Goal: Task Accomplishment & Management: Manage account settings

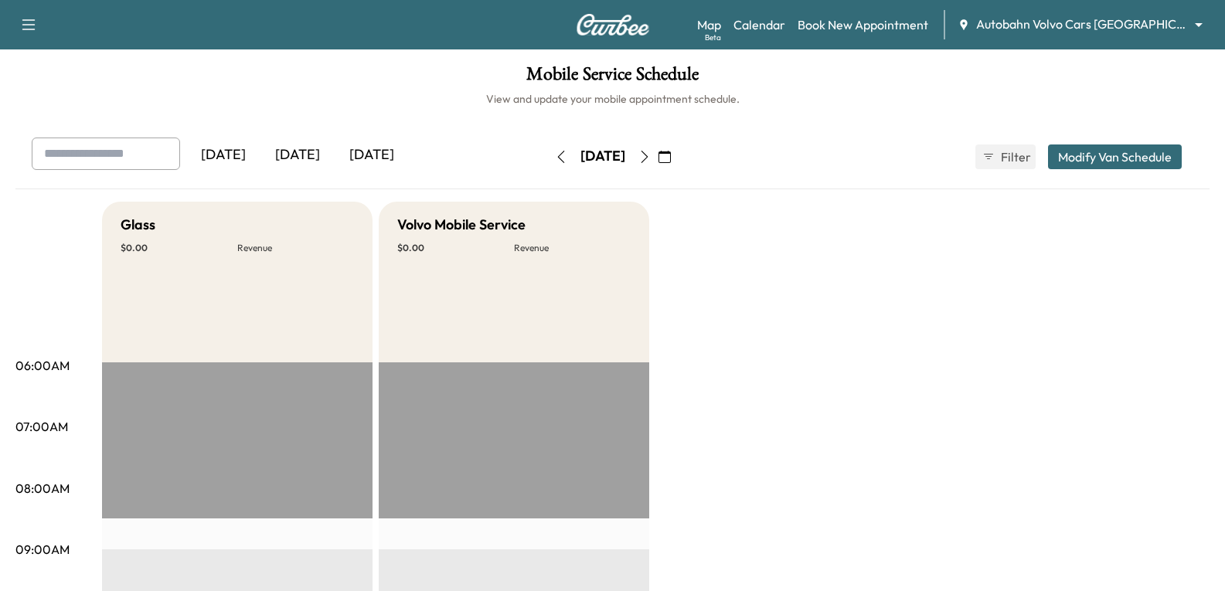
click at [1099, 30] on body "Support Log Out Map Beta Calendar Book New Appointment Autobahn Volvo Cars [GEO…" at bounding box center [612, 295] width 1225 height 591
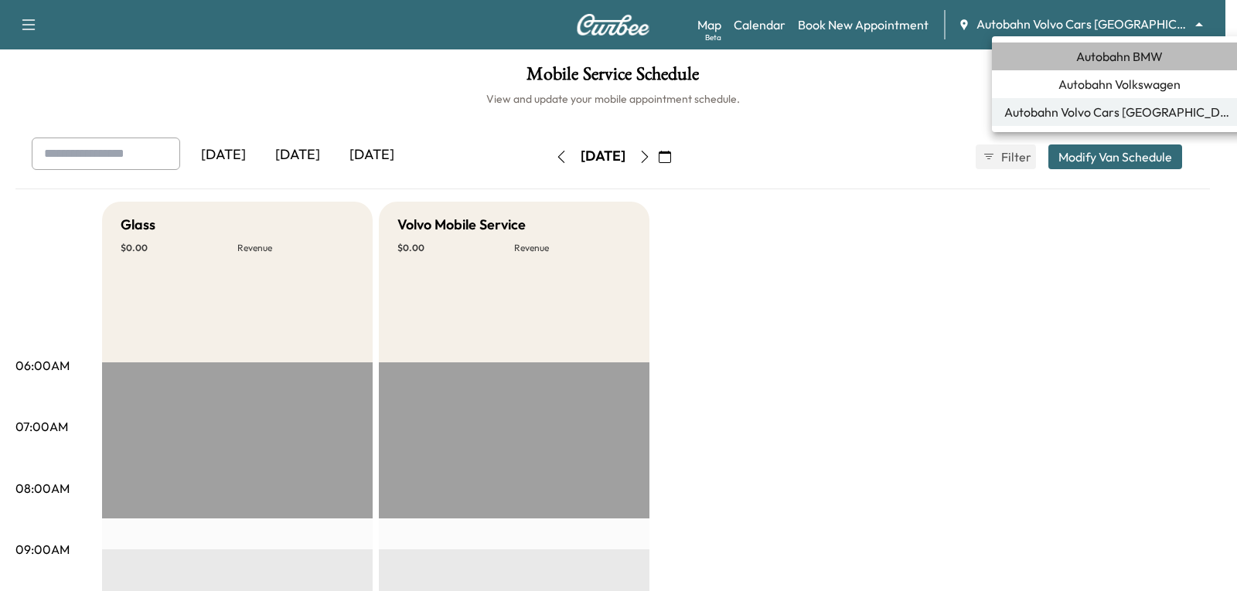
click at [1118, 57] on span "Autobahn BMW" at bounding box center [1119, 56] width 87 height 19
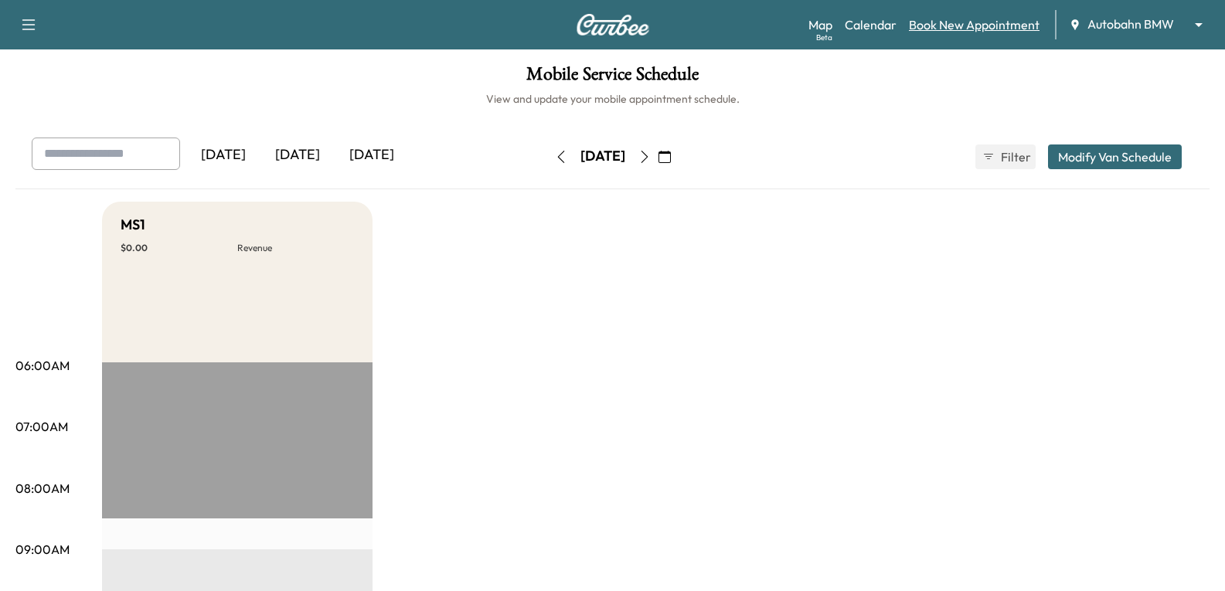
click at [941, 22] on link "Book New Appointment" at bounding box center [974, 24] width 131 height 19
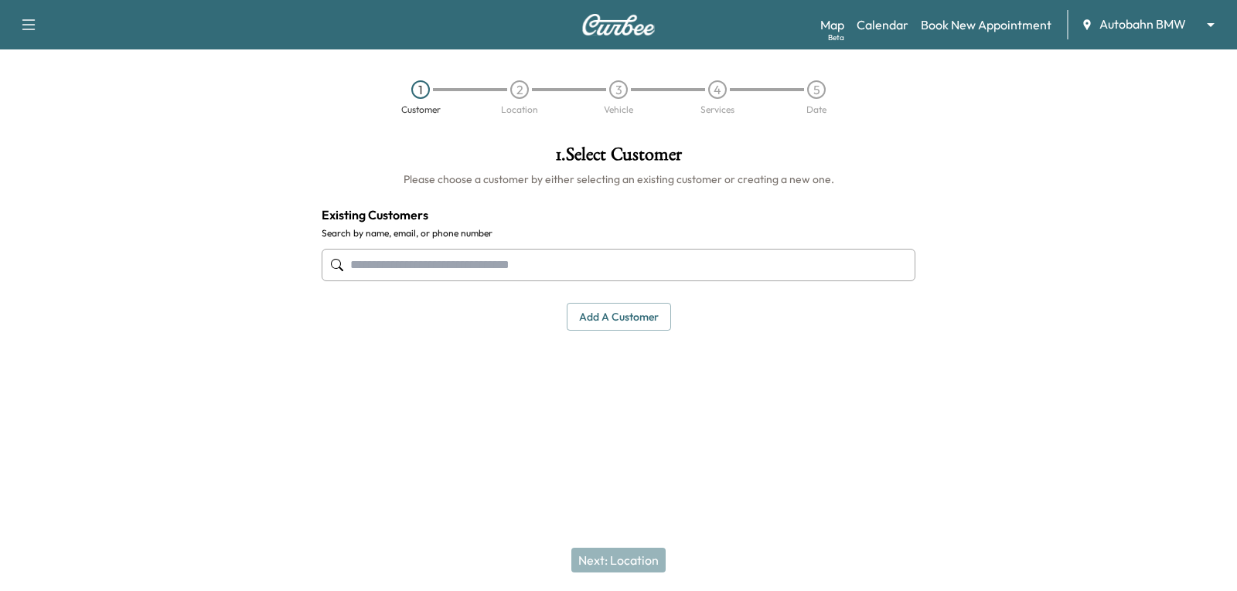
click at [584, 268] on input "text" at bounding box center [619, 265] width 594 height 32
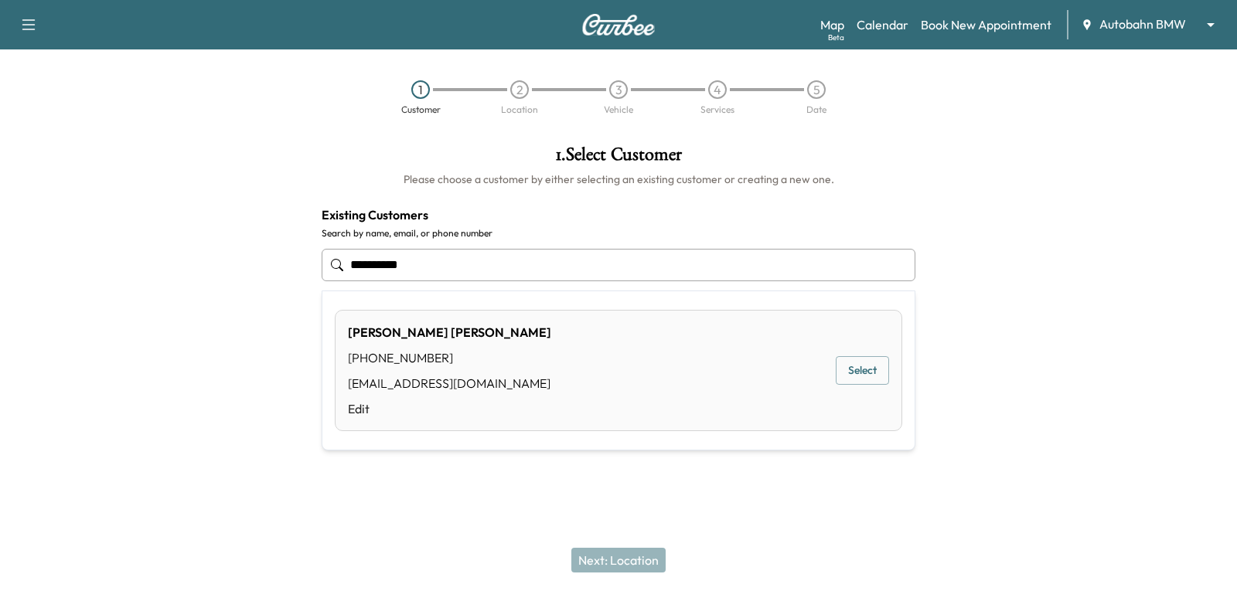
click at [853, 373] on button "Select" at bounding box center [862, 370] width 53 height 29
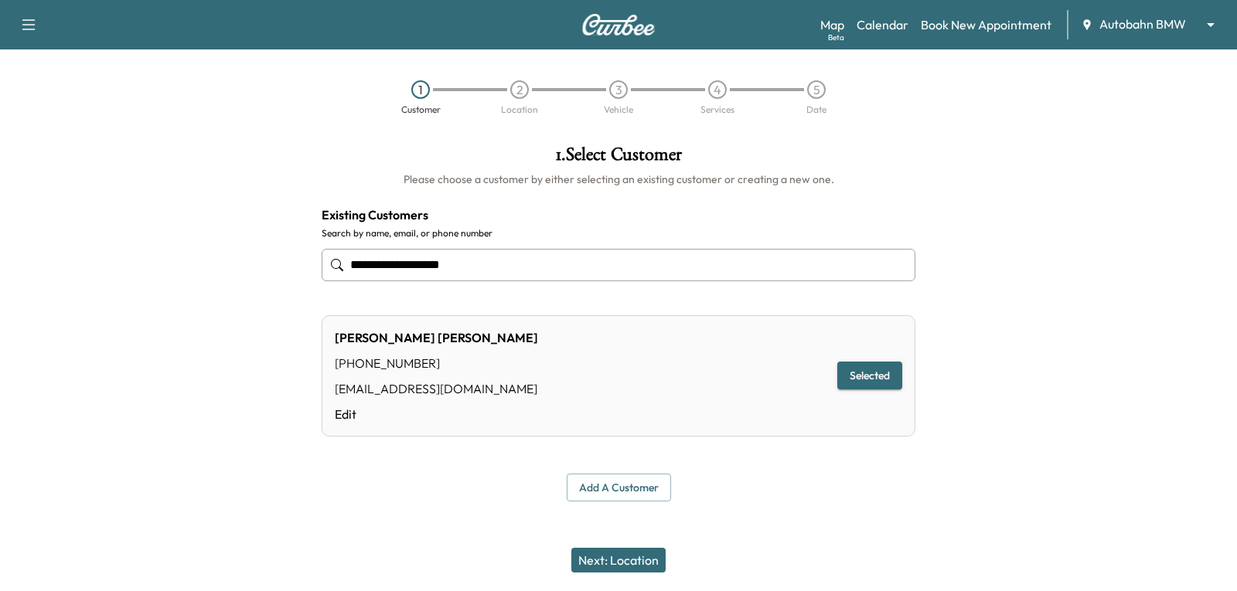
type input "**********"
click at [635, 558] on button "Next: Location" at bounding box center [618, 560] width 94 height 25
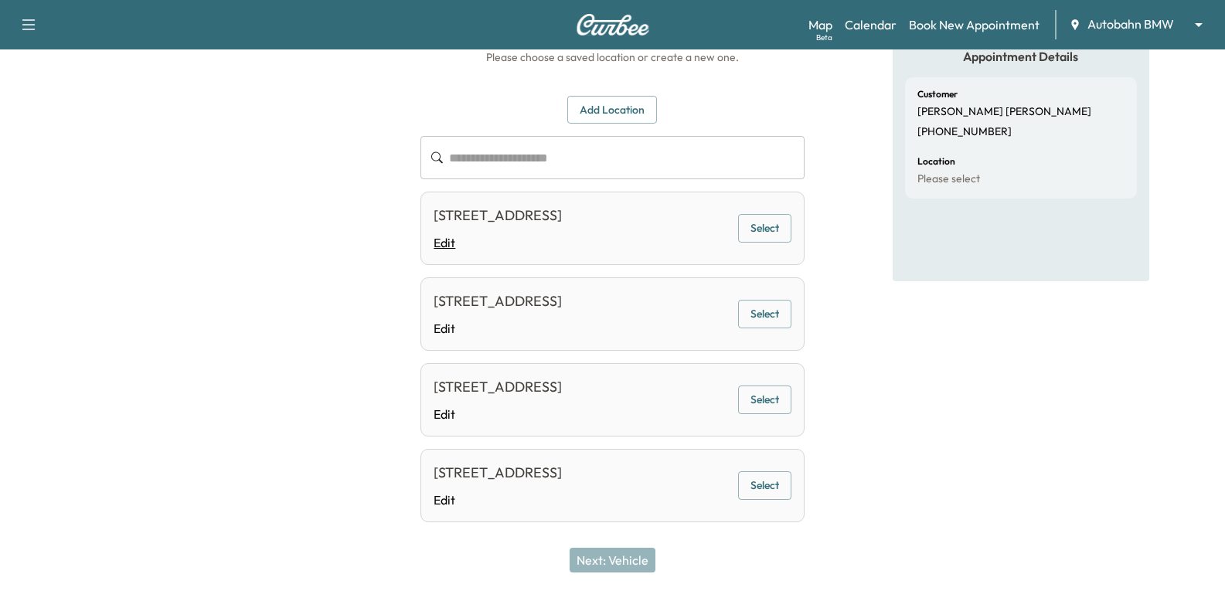
scroll to position [232, 0]
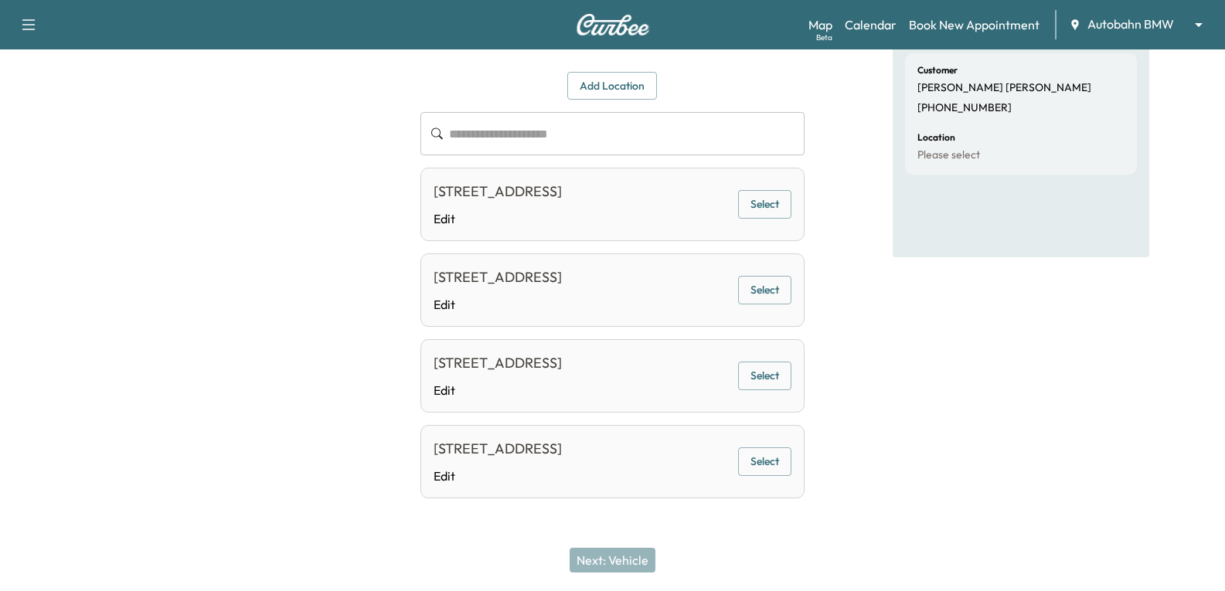
click at [754, 190] on button "Select" at bounding box center [764, 204] width 53 height 29
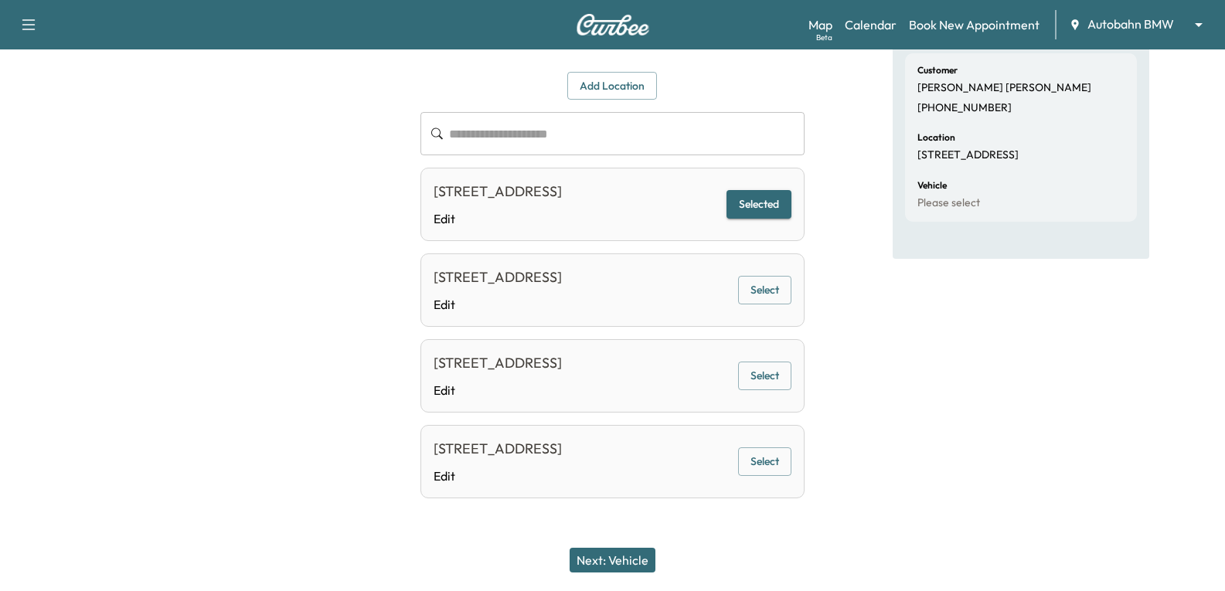
click at [613, 560] on button "Next: Vehicle" at bounding box center [613, 560] width 86 height 25
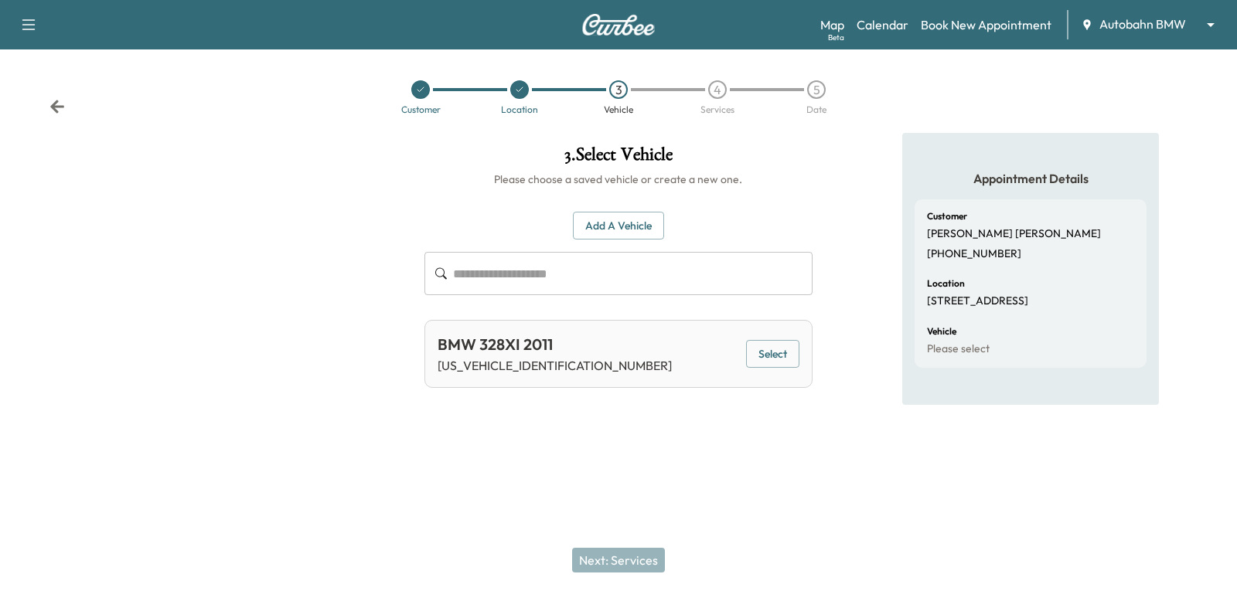
click at [763, 356] on button "Select" at bounding box center [772, 354] width 53 height 29
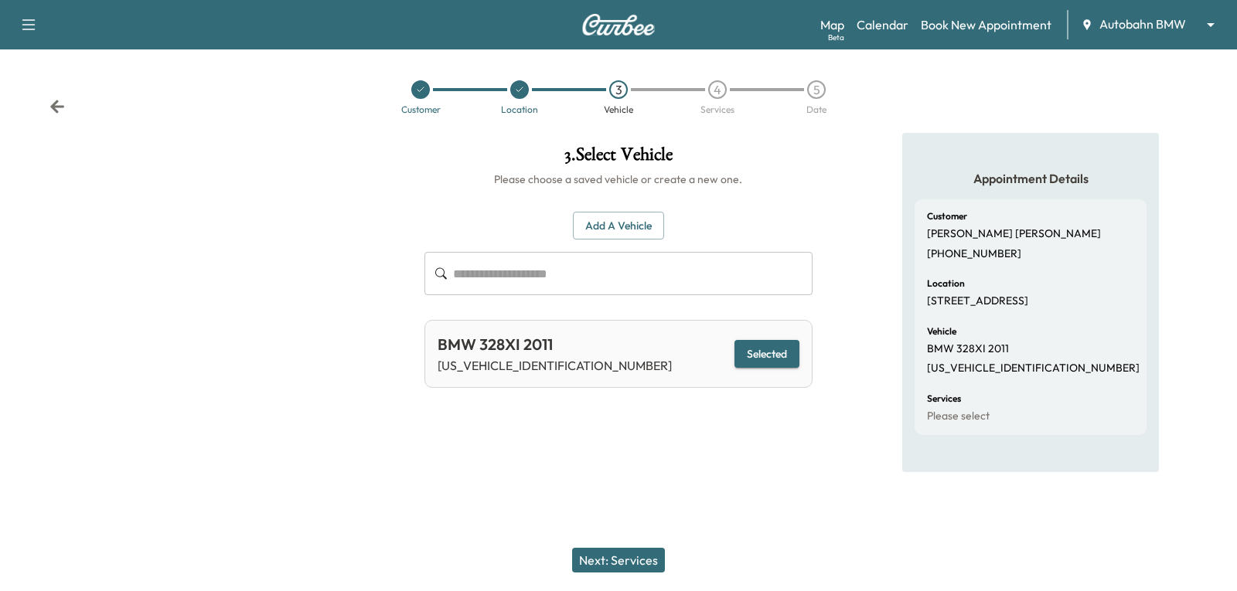
click at [638, 569] on button "Next: Services" at bounding box center [618, 560] width 93 height 25
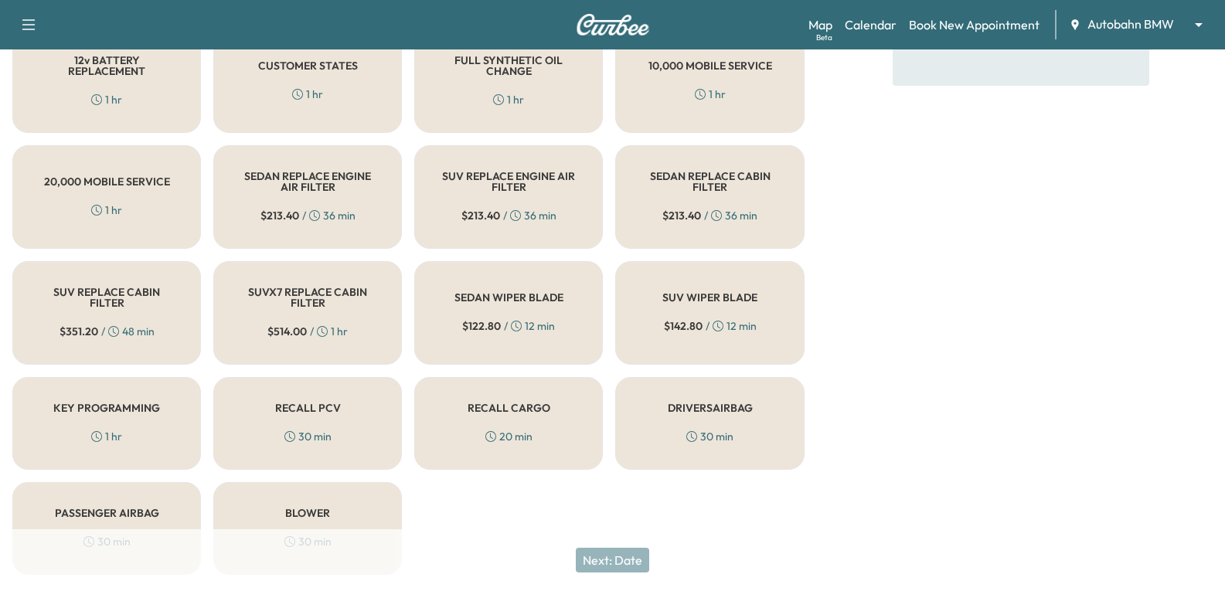
scroll to position [432, 0]
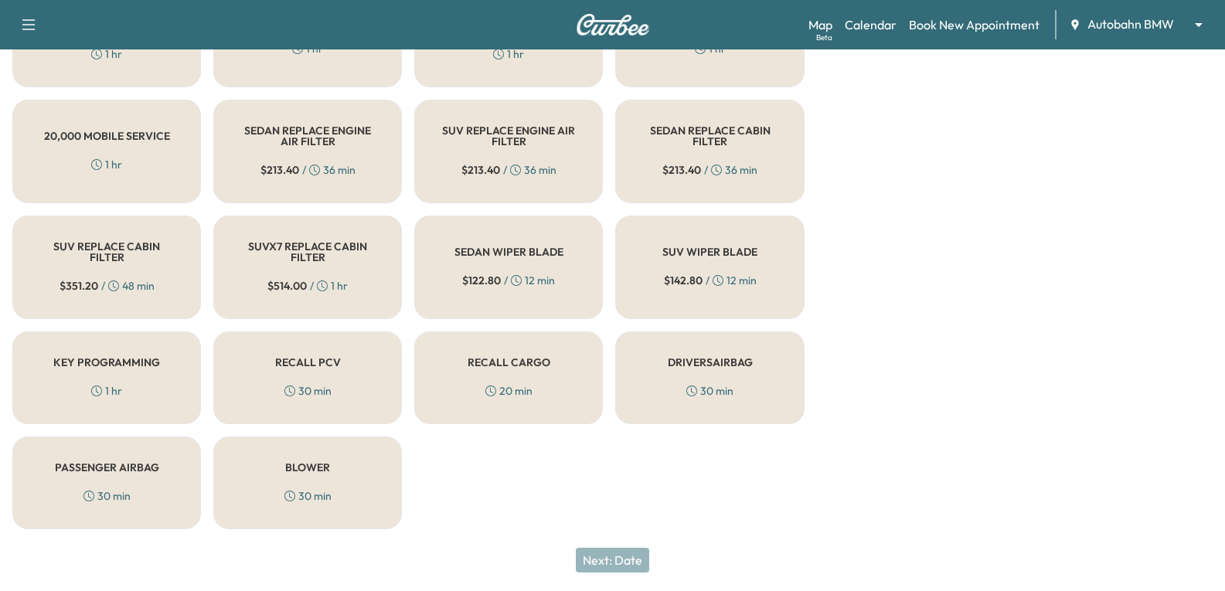
click at [135, 371] on div "KEY PROGRAMMING 1 hr" at bounding box center [106, 378] width 189 height 93
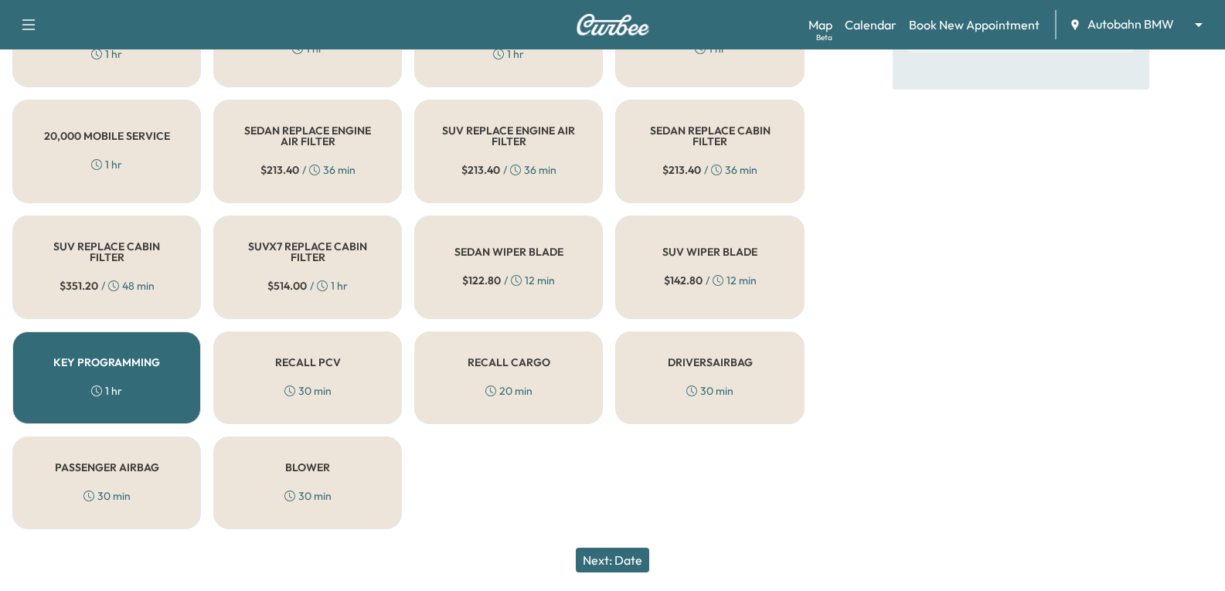
click at [600, 558] on button "Next: Date" at bounding box center [612, 560] width 73 height 25
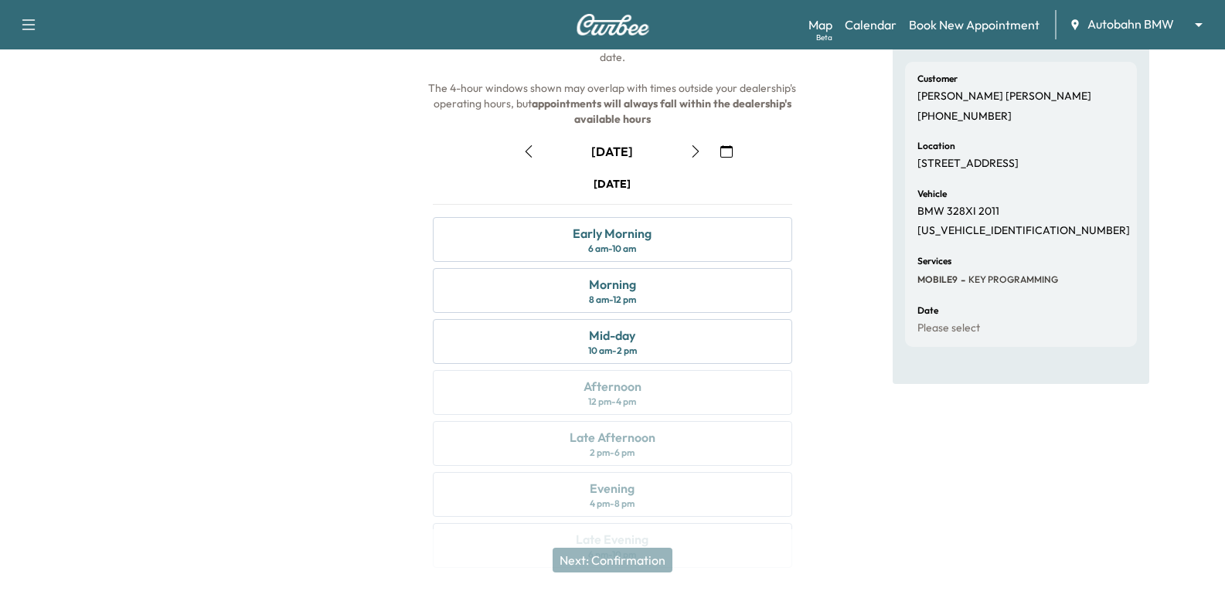
scroll to position [155, 0]
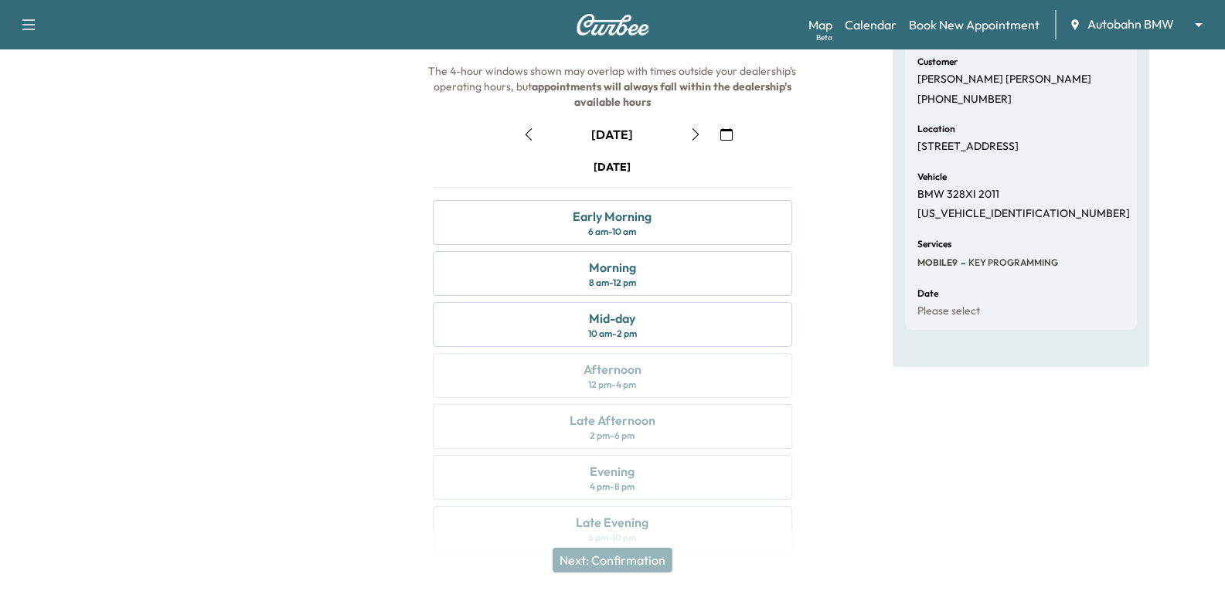
click at [726, 128] on icon "button" at bounding box center [727, 134] width 12 height 12
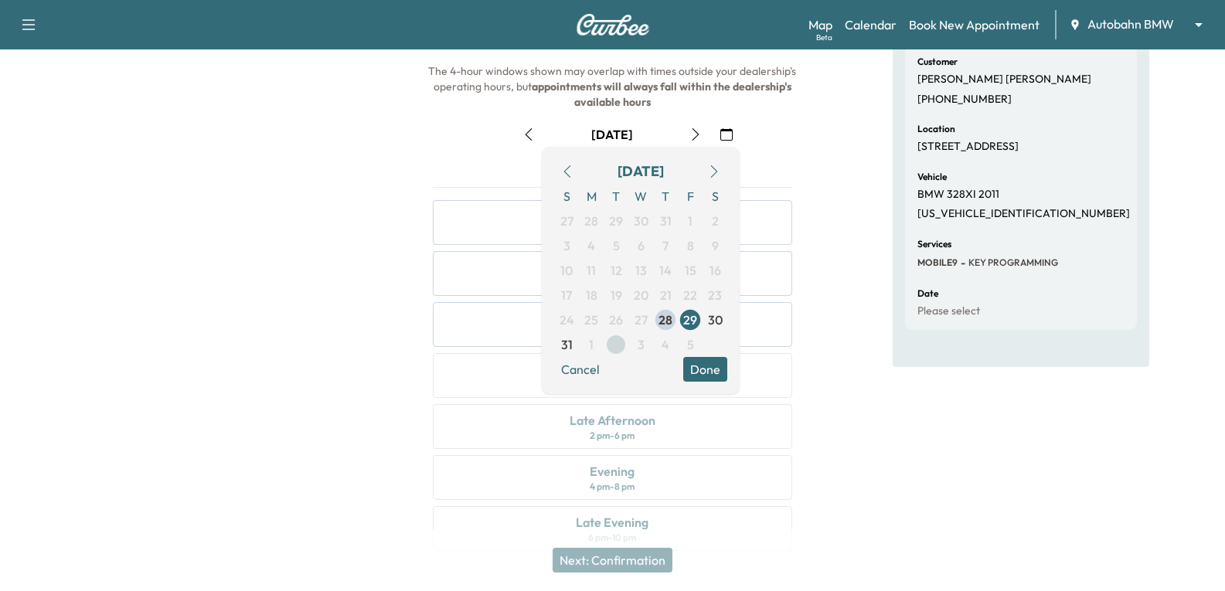
click at [620, 351] on span "2" at bounding box center [616, 344] width 25 height 25
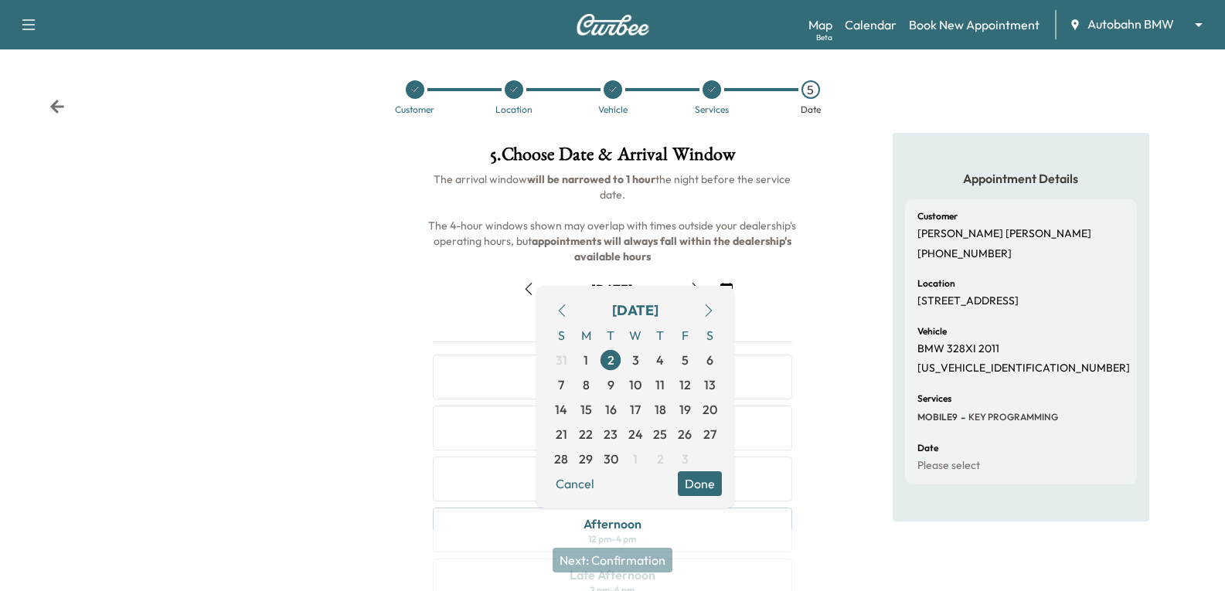
click at [792, 295] on div "[DATE]" at bounding box center [612, 289] width 383 height 25
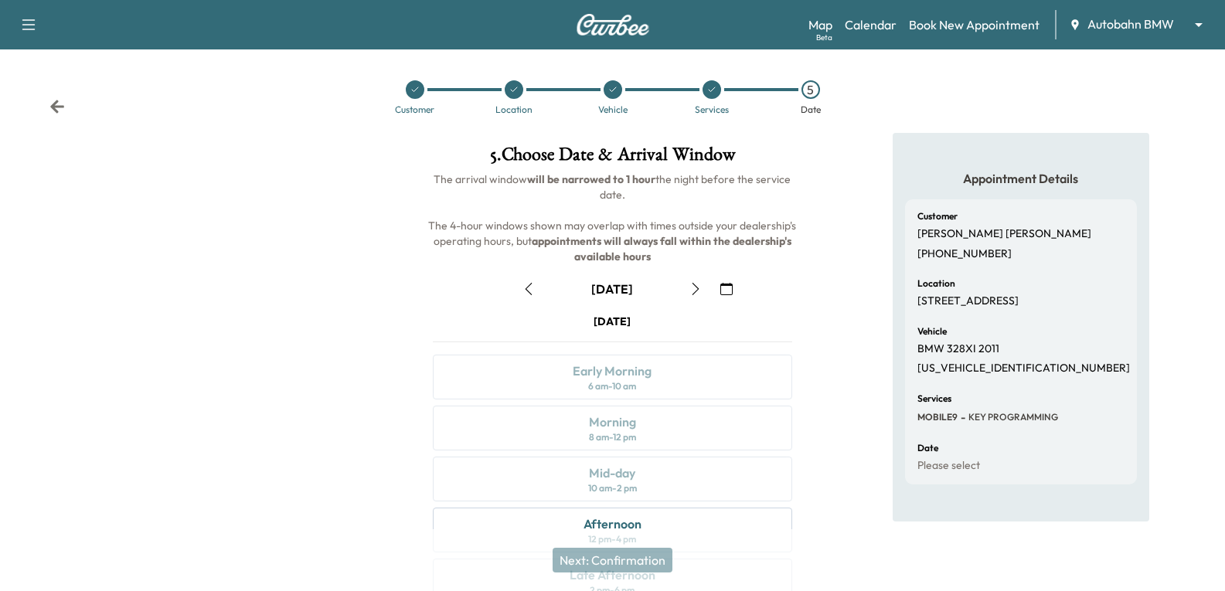
click at [725, 294] on icon "button" at bounding box center [727, 289] width 12 height 12
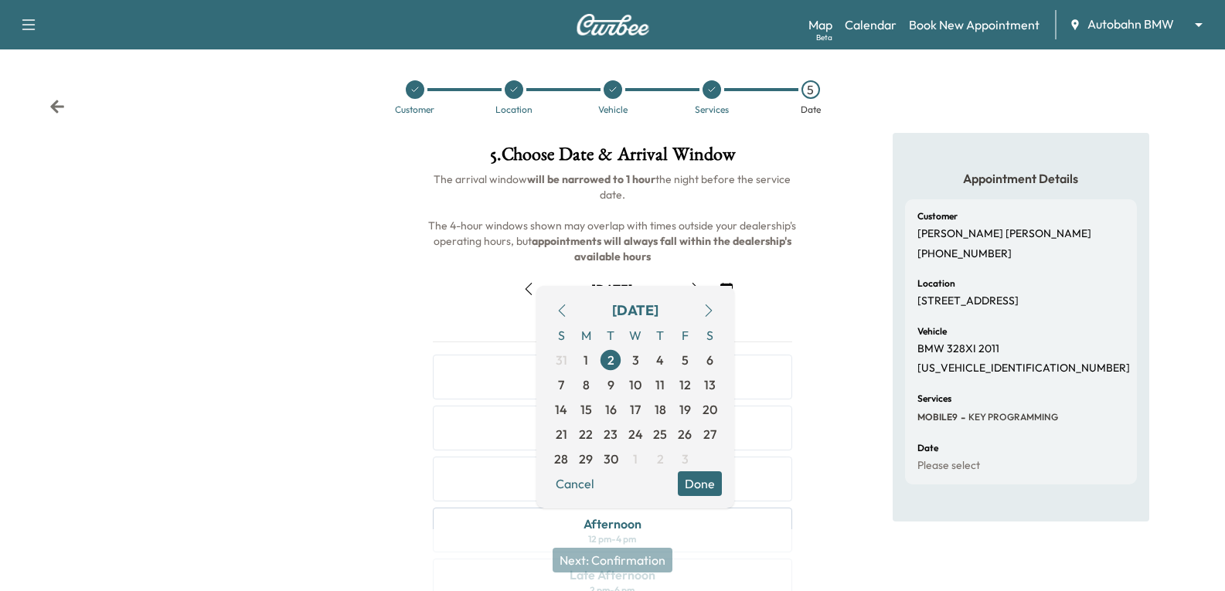
click at [562, 312] on icon "button" at bounding box center [562, 311] width 12 height 12
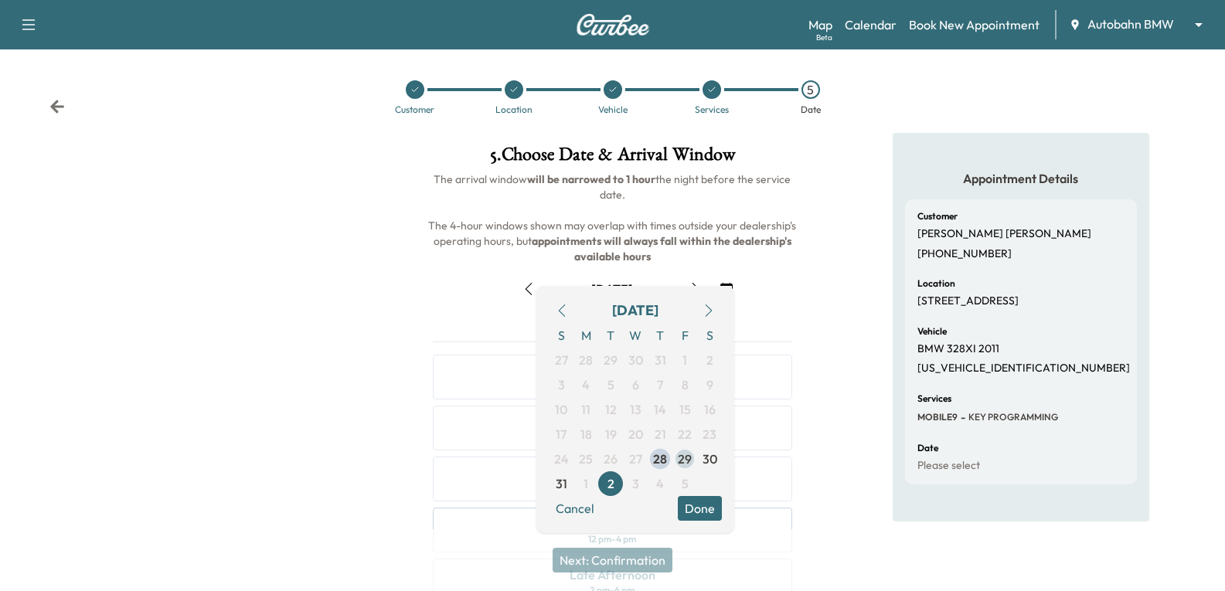
click at [683, 462] on span "29" at bounding box center [685, 459] width 14 height 19
click at [822, 468] on div "Appointment Details Customer [PERSON_NAME] [PHONE_NUMBER] Location [STREET_ADDR…" at bounding box center [1021, 428] width 408 height 591
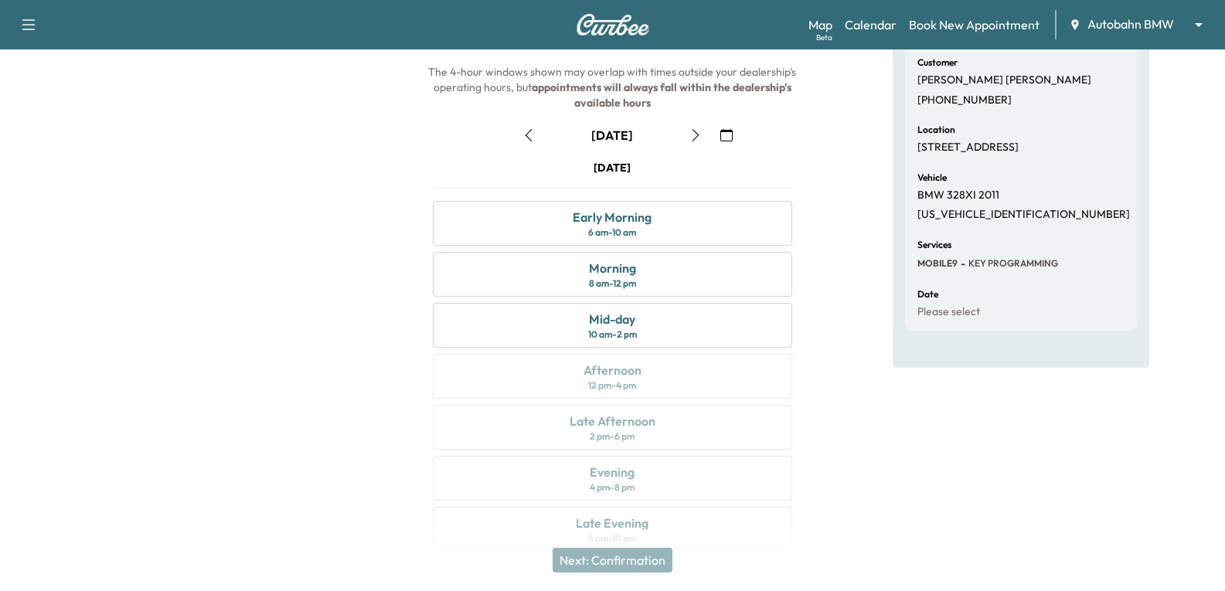
scroll to position [155, 0]
click at [710, 274] on div "Morning 8 am - 12 pm" at bounding box center [612, 273] width 359 height 45
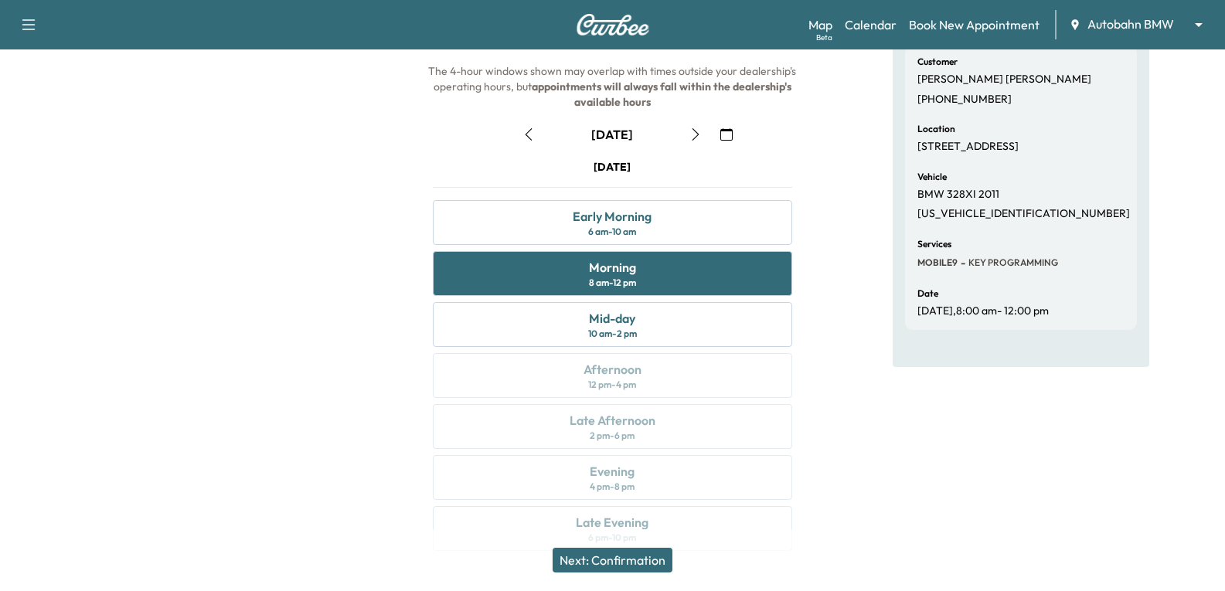
click at [580, 561] on button "Next: Confirmation" at bounding box center [613, 560] width 120 height 25
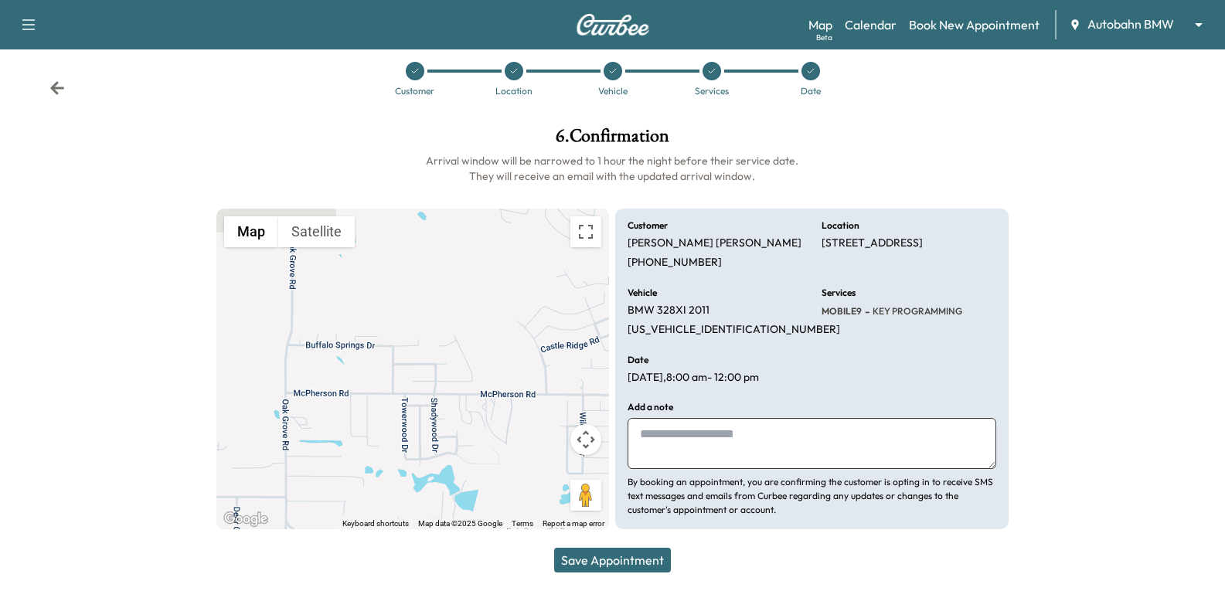
click at [699, 462] on textarea at bounding box center [812, 443] width 368 height 51
click at [663, 569] on button "Save Appointment" at bounding box center [612, 560] width 117 height 25
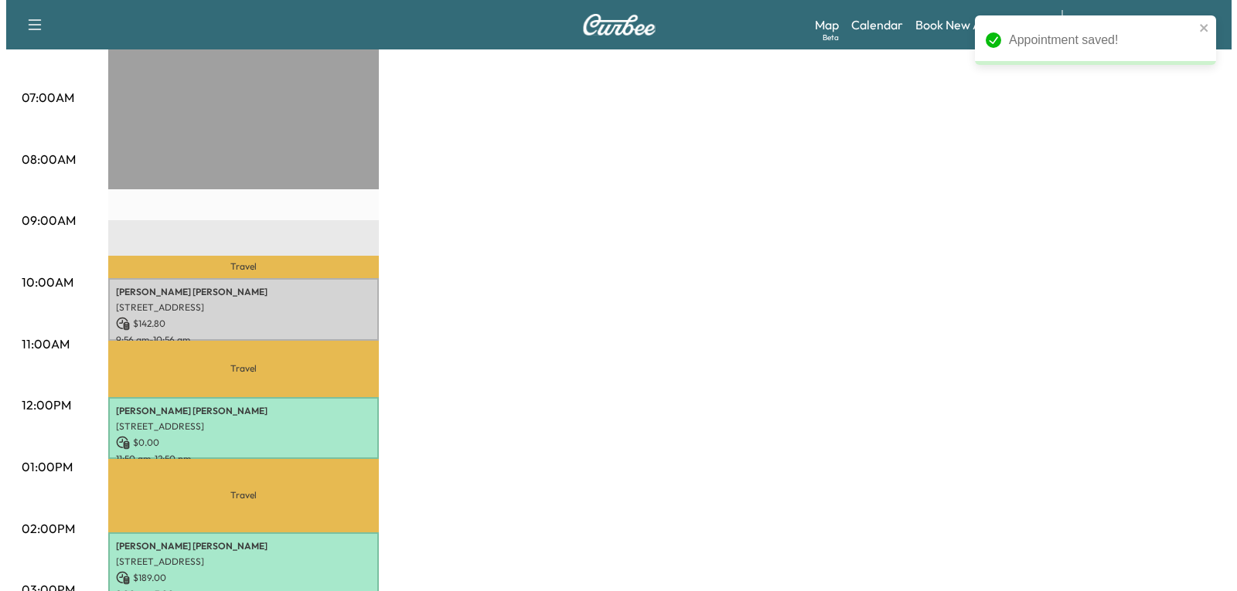
scroll to position [464, 0]
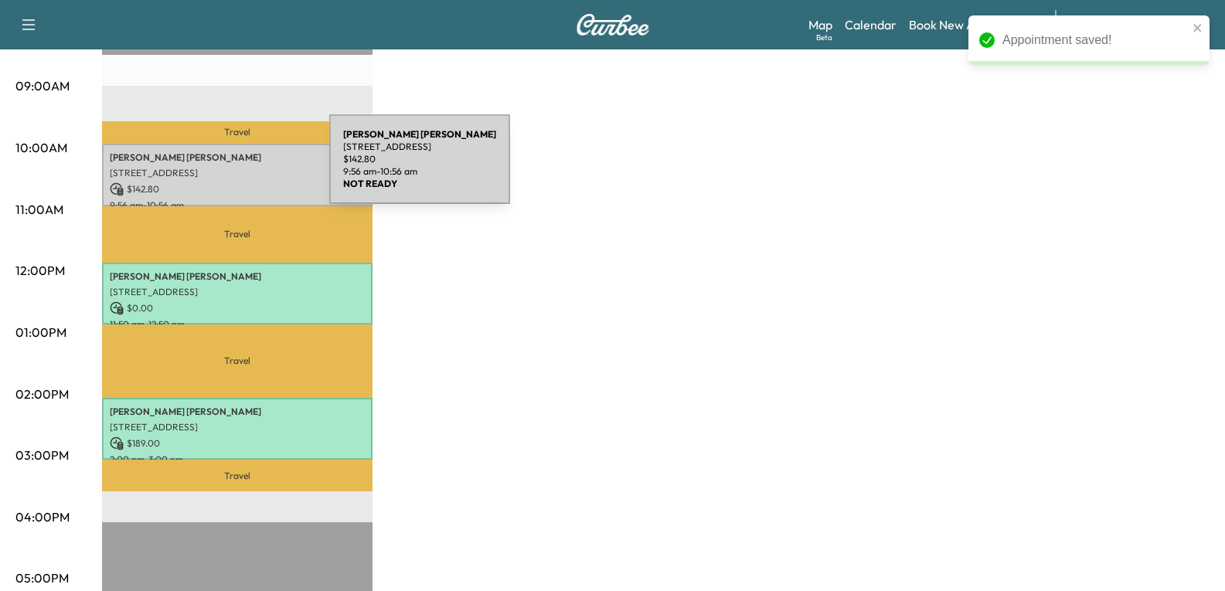
click at [213, 169] on p "[STREET_ADDRESS]" at bounding box center [237, 173] width 255 height 12
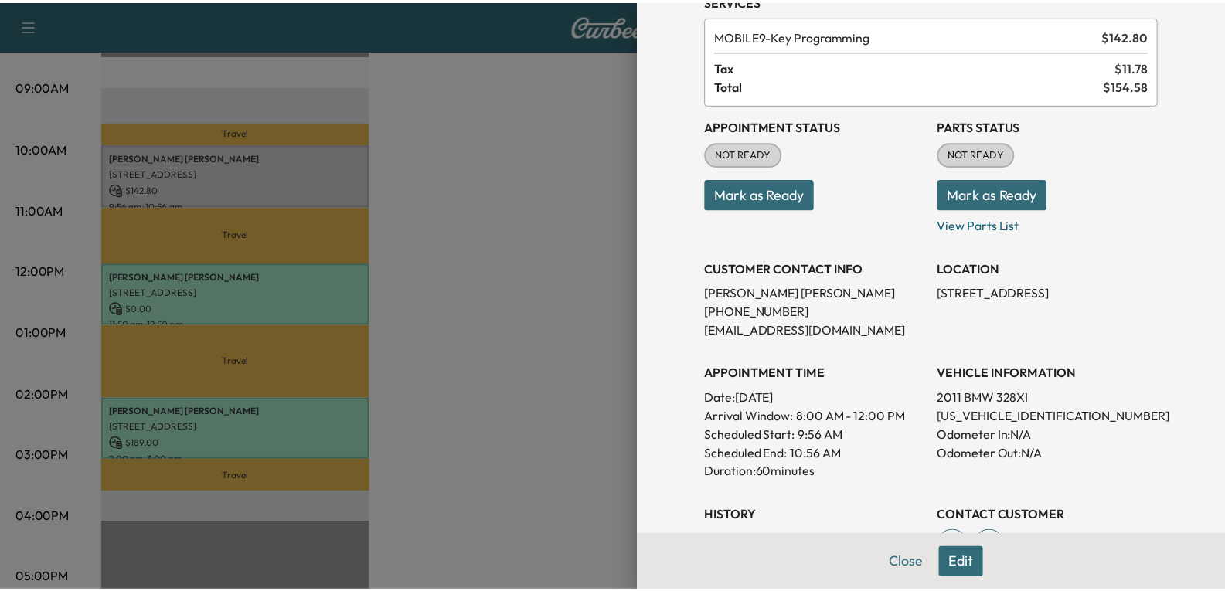
scroll to position [0, 0]
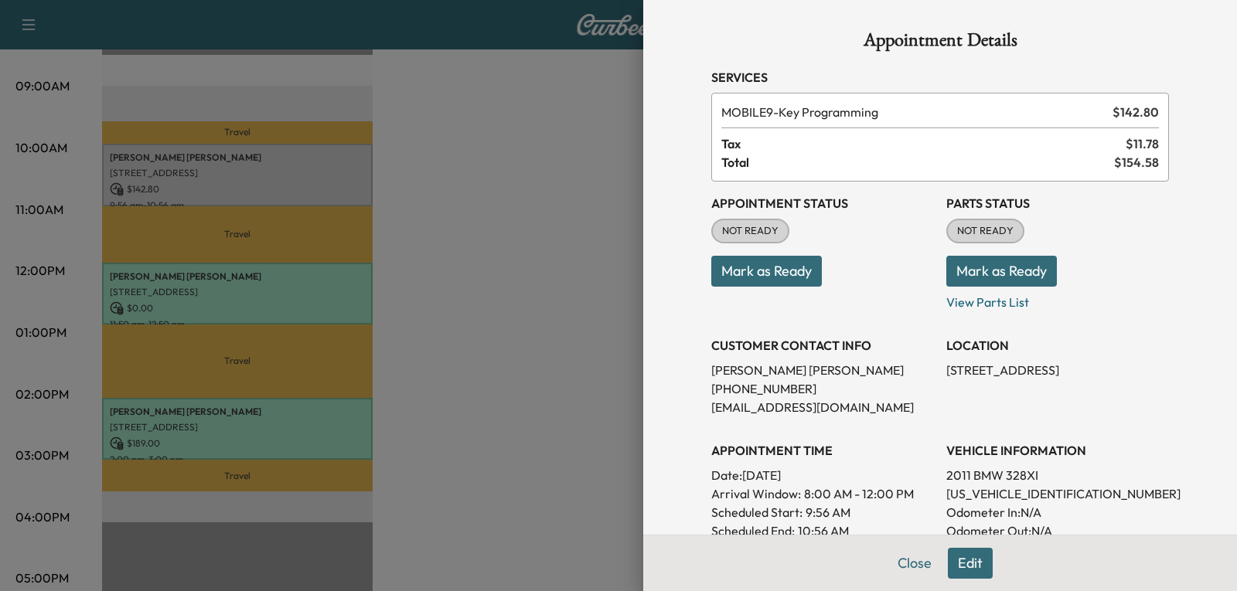
click at [581, 284] on div at bounding box center [618, 295] width 1237 height 591
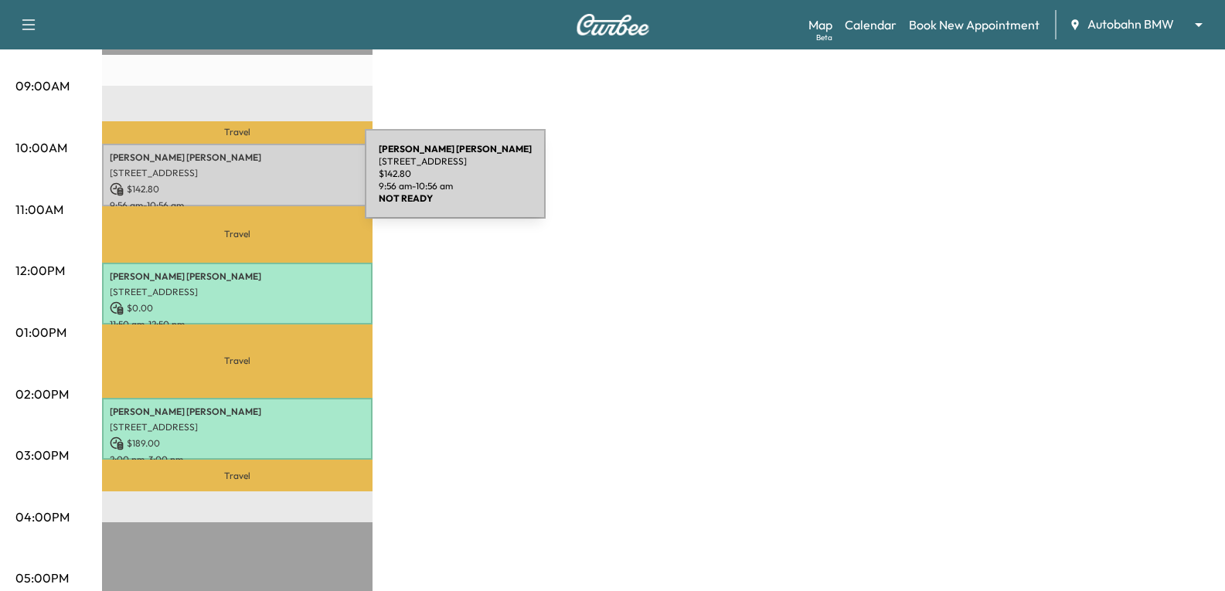
click at [251, 169] on p "[STREET_ADDRESS]" at bounding box center [237, 173] width 255 height 12
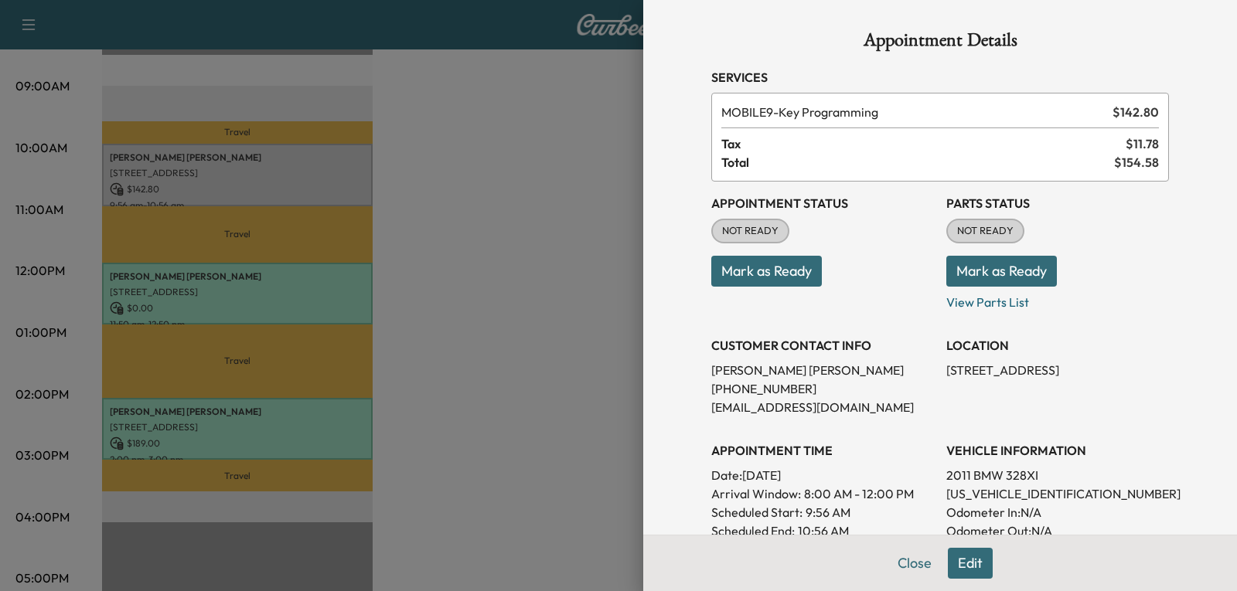
drag, startPoint x: 790, startPoint y: 274, endPoint x: 799, endPoint y: 274, distance: 9.3
click at [790, 274] on button "Mark as Ready" at bounding box center [766, 271] width 111 height 31
click at [979, 271] on button "Mark as Ready" at bounding box center [1001, 271] width 111 height 31
drag, startPoint x: 851, startPoint y: 472, endPoint x: 733, endPoint y: 476, distance: 118.4
click at [733, 476] on p "Date: [DATE]" at bounding box center [822, 475] width 223 height 19
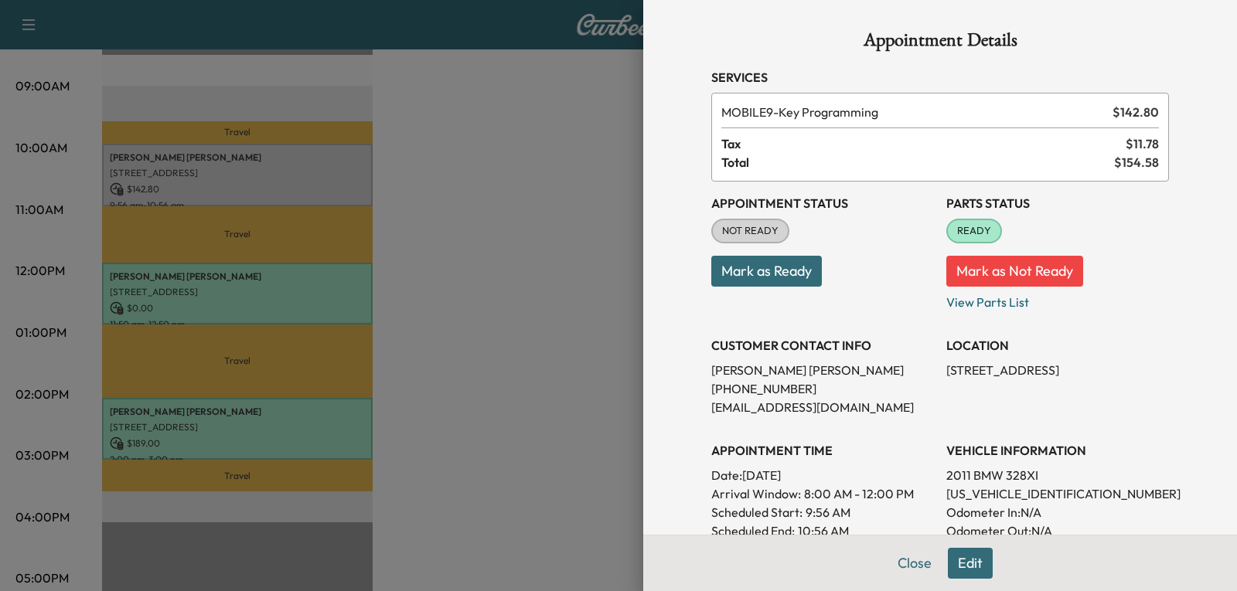
copy p "[DATE]"
click at [459, 267] on div at bounding box center [618, 295] width 1237 height 591
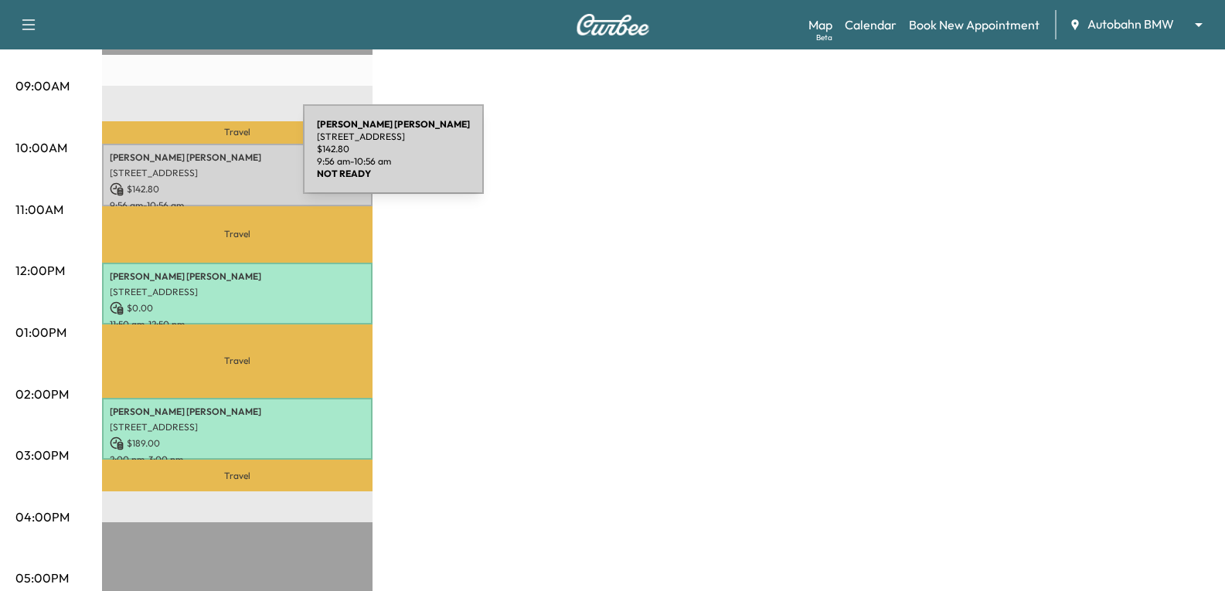
click at [187, 158] on p "[PERSON_NAME]" at bounding box center [237, 158] width 255 height 12
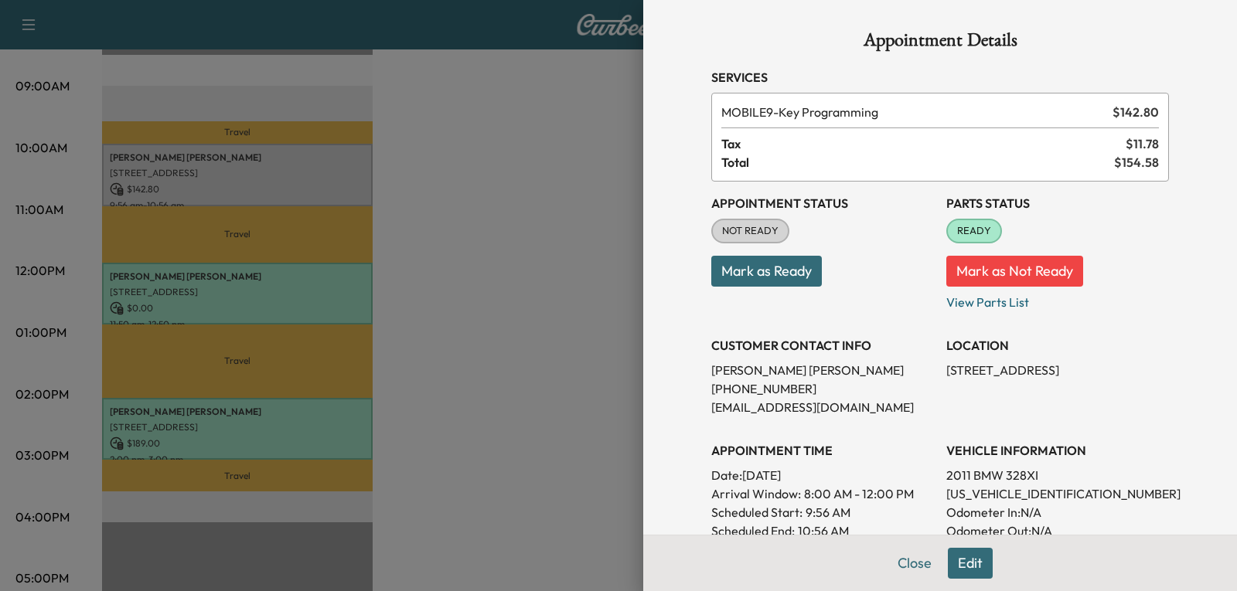
click at [729, 273] on button "Mark as Ready" at bounding box center [766, 271] width 111 height 31
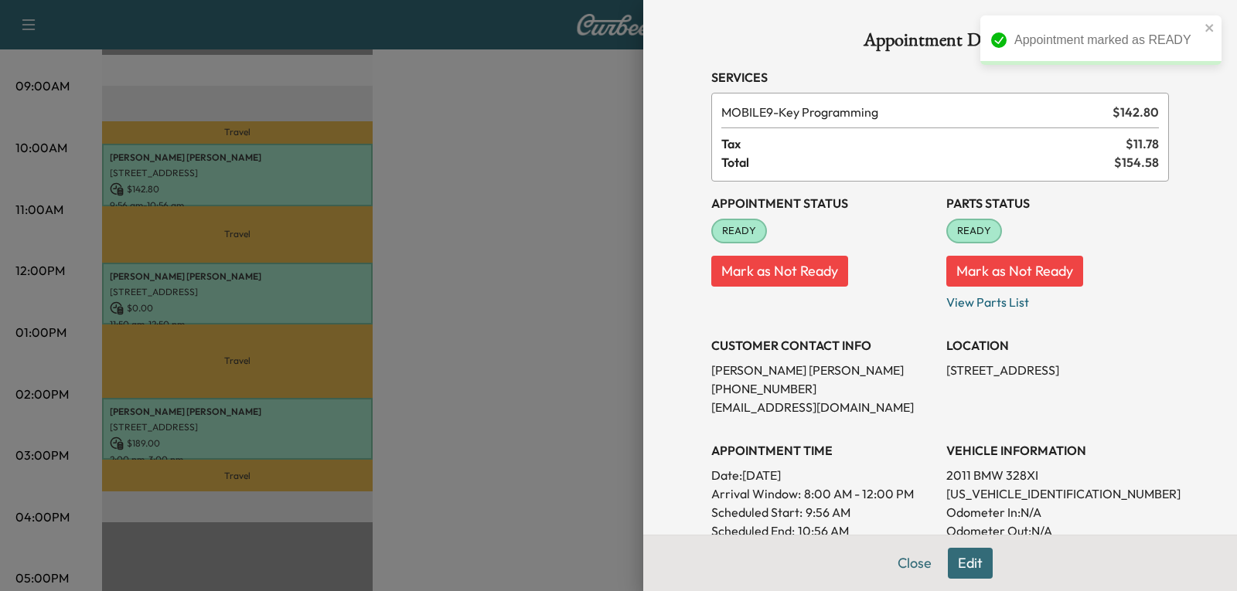
click at [461, 325] on div at bounding box center [618, 295] width 1237 height 591
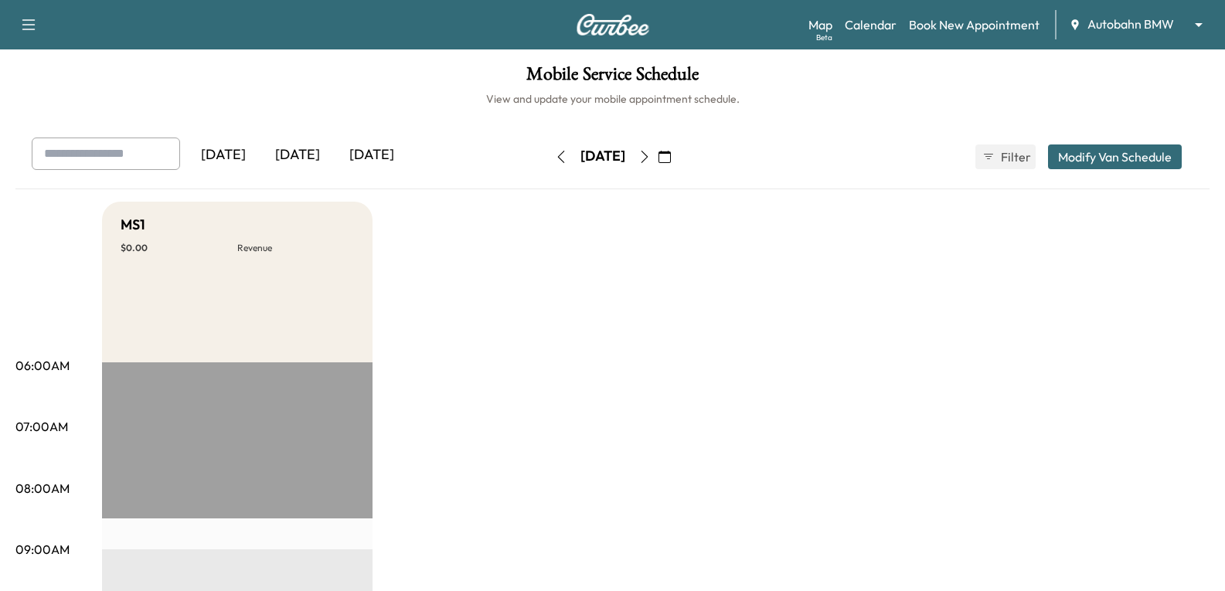
click at [671, 152] on icon "button" at bounding box center [665, 157] width 12 height 12
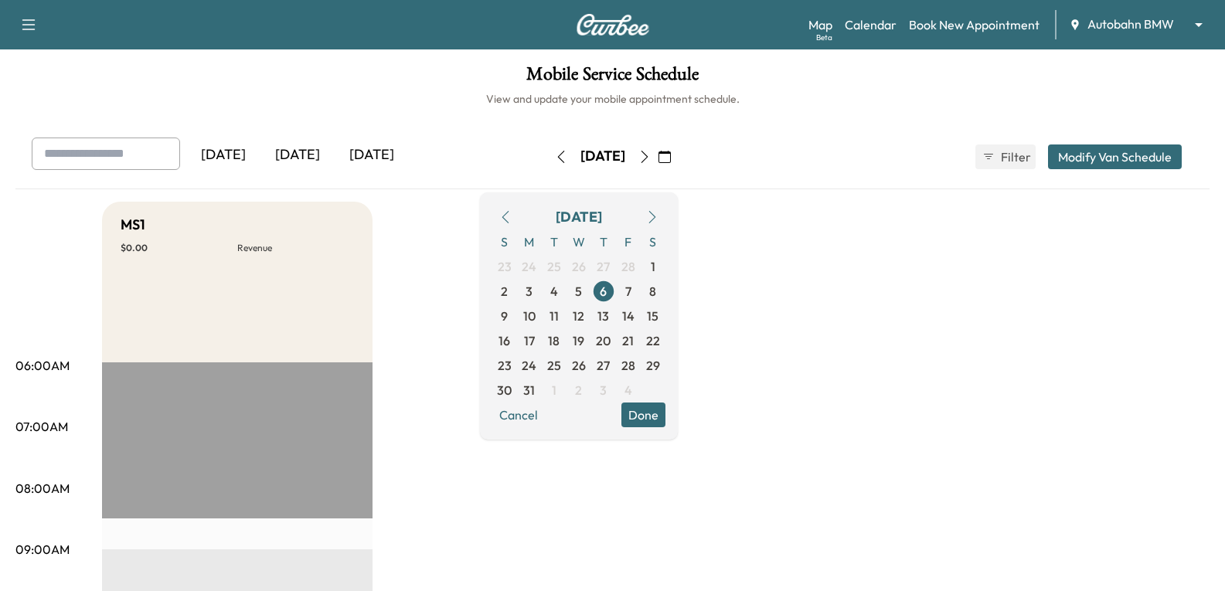
click at [659, 216] on icon "button" at bounding box center [652, 217] width 12 height 12
click at [659, 223] on icon "button" at bounding box center [652, 217] width 12 height 12
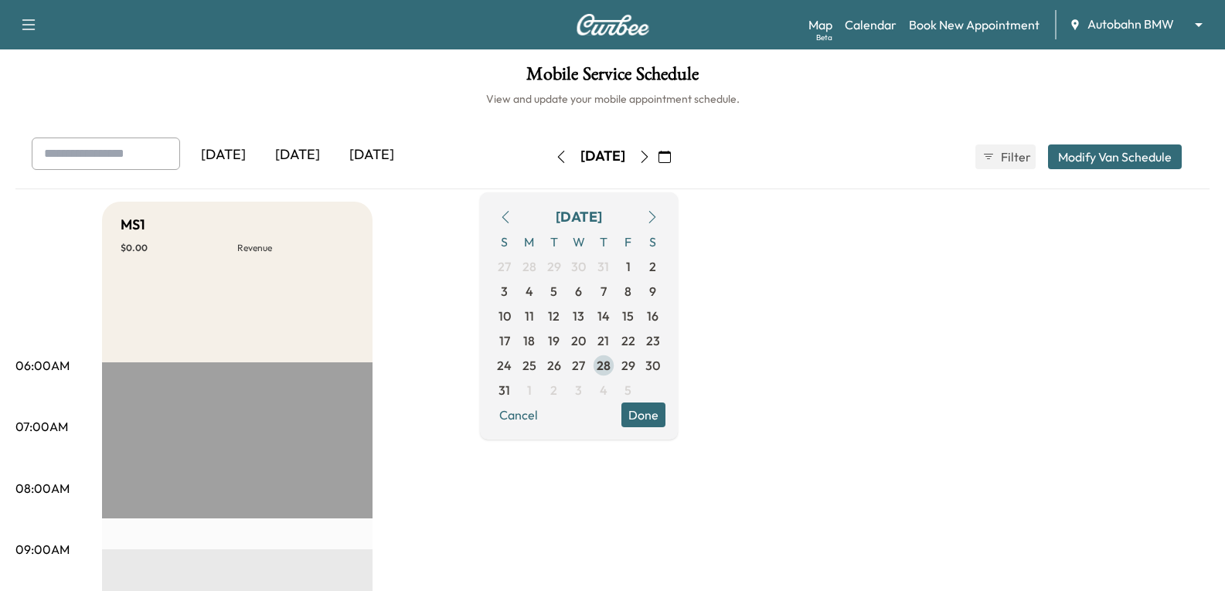
click at [616, 369] on span "28" at bounding box center [603, 365] width 25 height 25
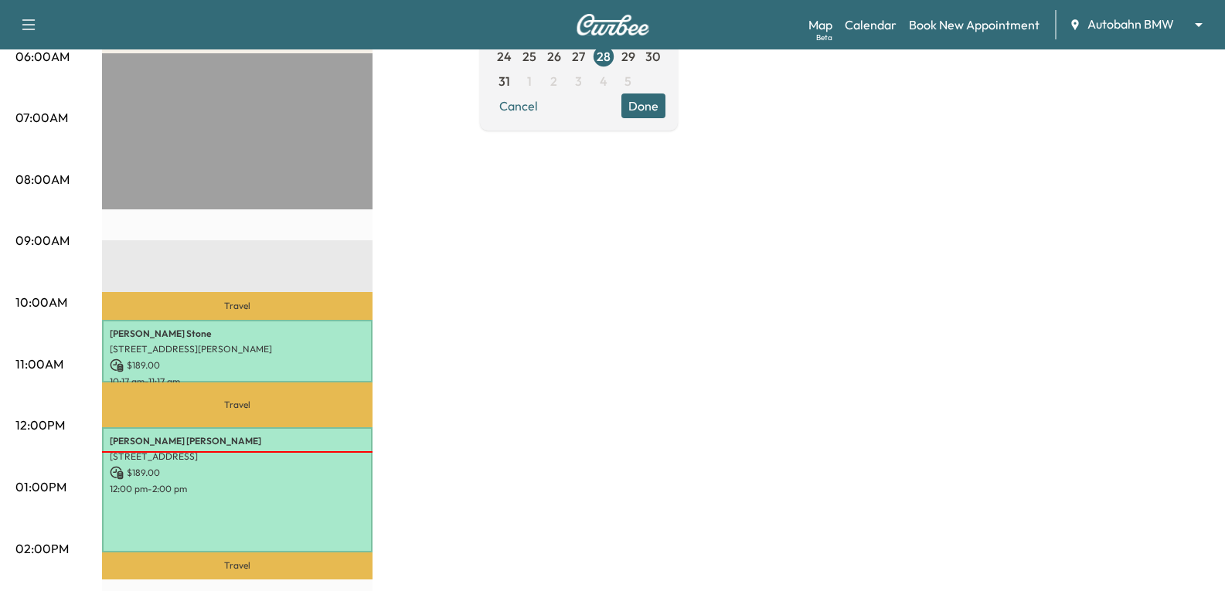
scroll to position [232, 0]
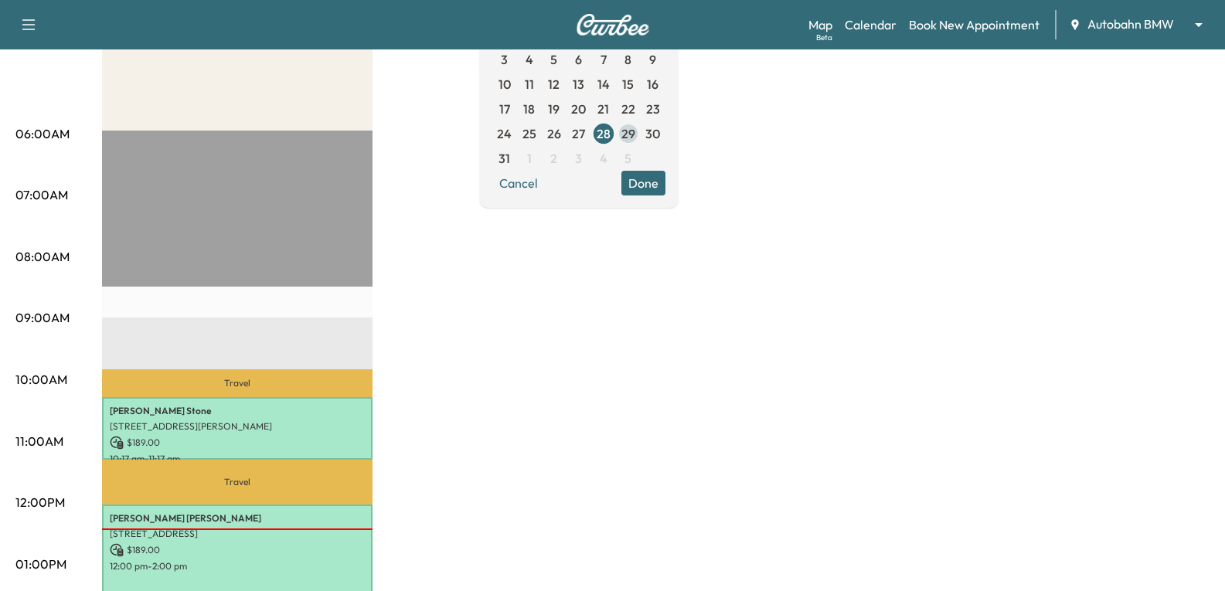
click at [635, 133] on span "29" at bounding box center [629, 133] width 14 height 19
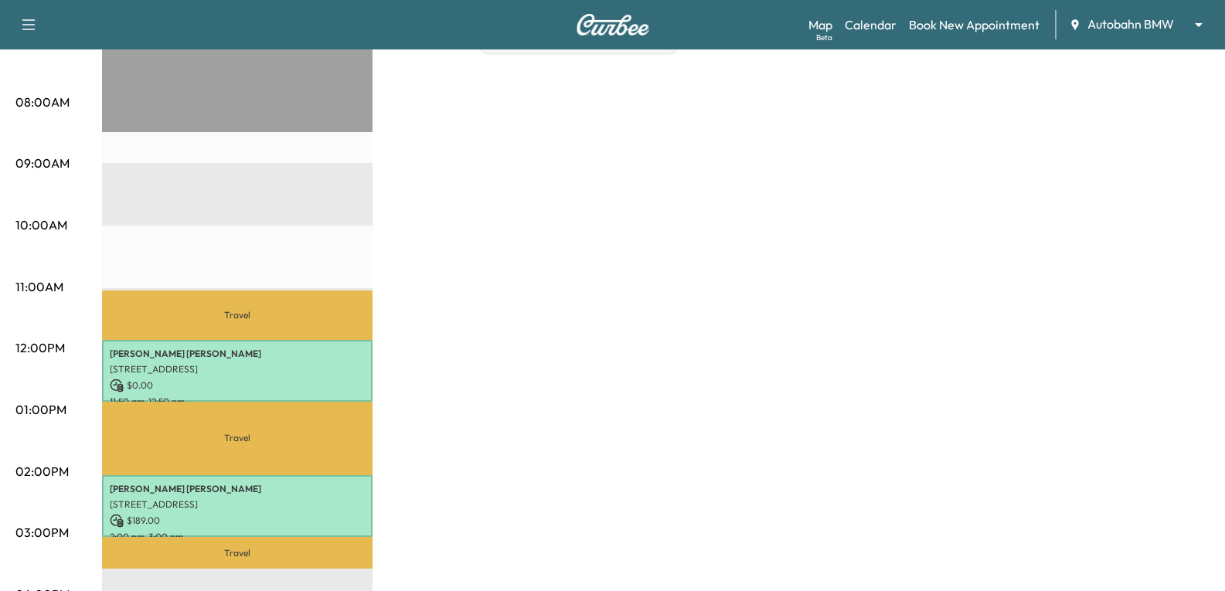
scroll to position [541, 0]
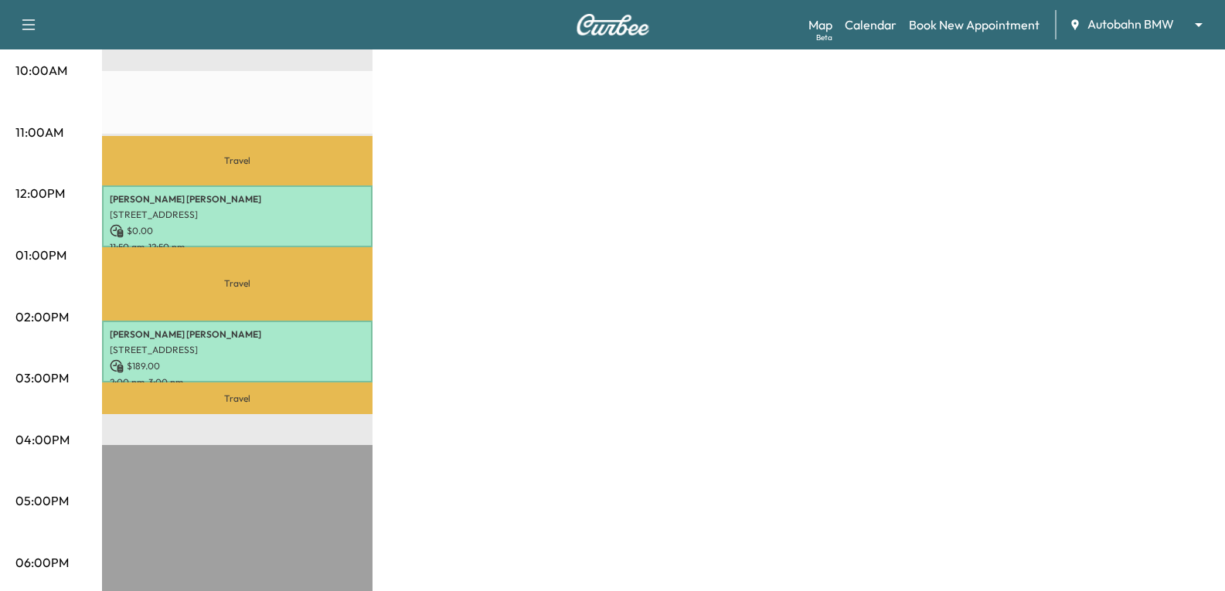
click at [843, 368] on div "MS1 $ 189.00 Revenue 2 hr Work Time 2 hr 27 min Transit Time Travel Sally Marsa…" at bounding box center [656, 241] width 1108 height 1160
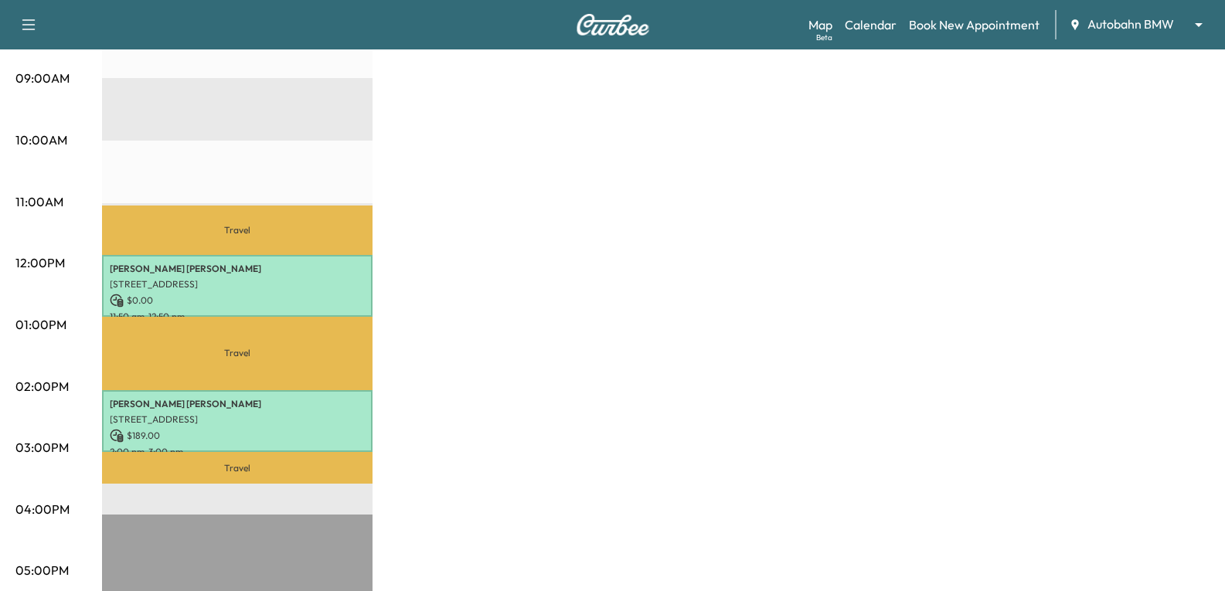
scroll to position [387, 0]
